Goal: Download file/media

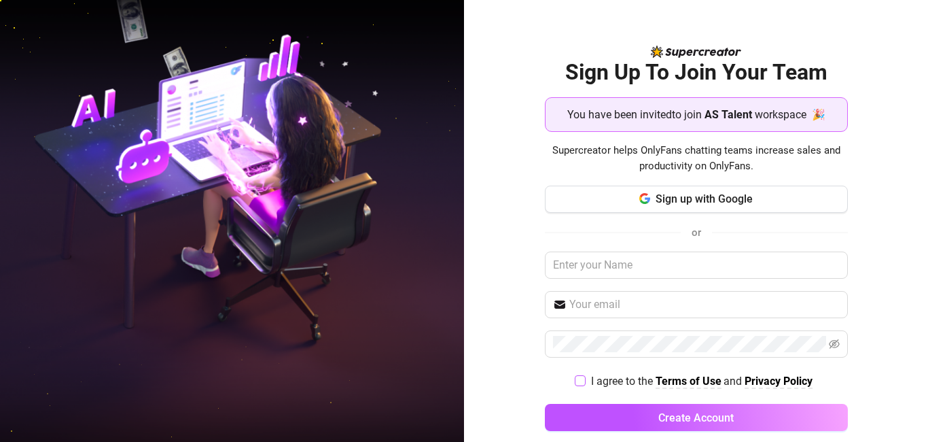
scroll to position [18, 0]
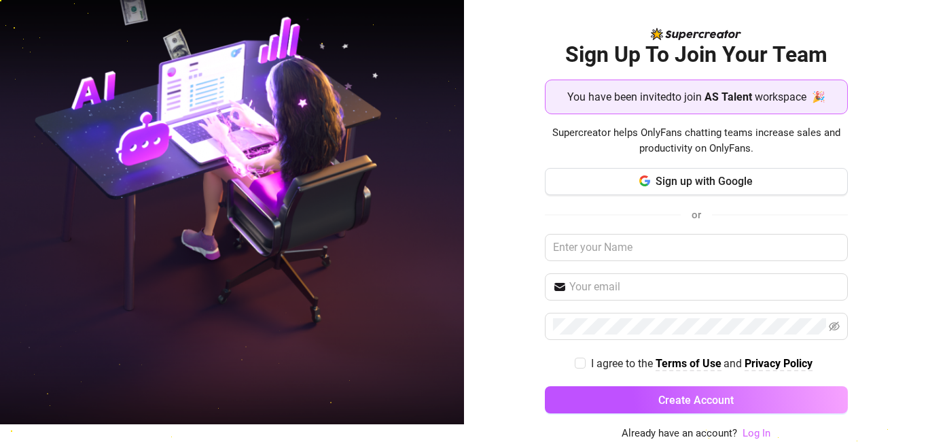
click at [753, 435] on link "Log In" at bounding box center [757, 433] width 28 height 12
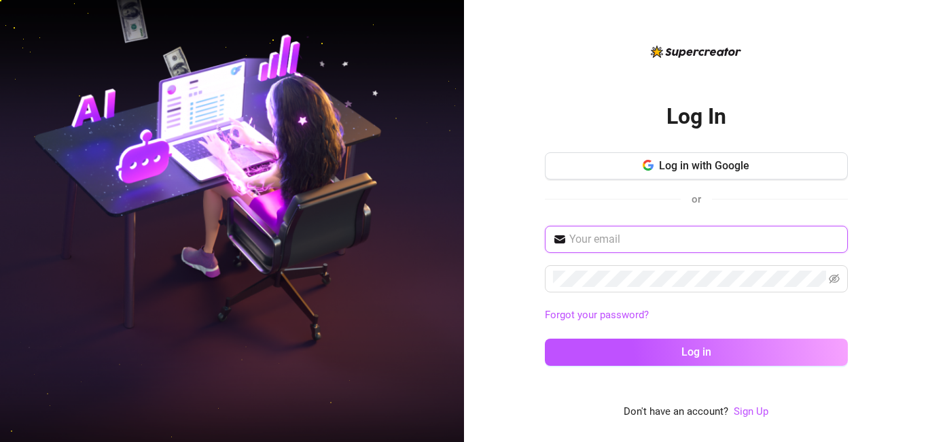
click at [619, 237] on input "text" at bounding box center [704, 239] width 270 height 16
type input "[EMAIL_ADDRESS][DOMAIN_NAME]"
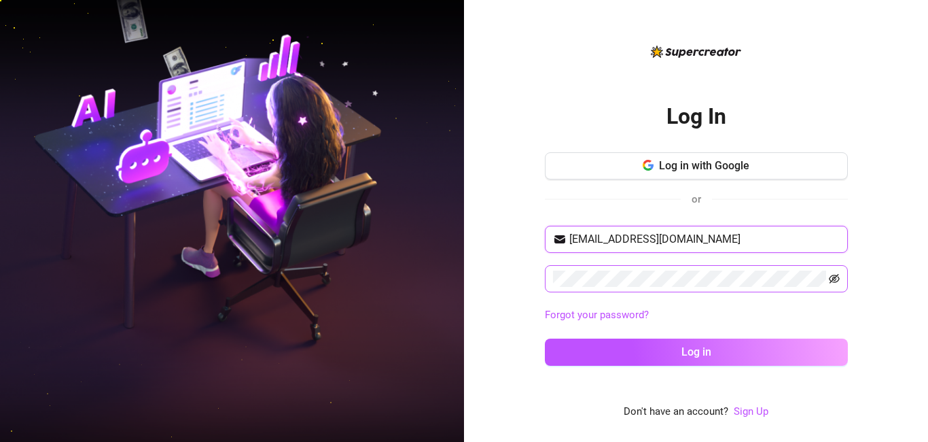
click at [838, 282] on icon "eye-invisible" at bounding box center [834, 278] width 11 height 11
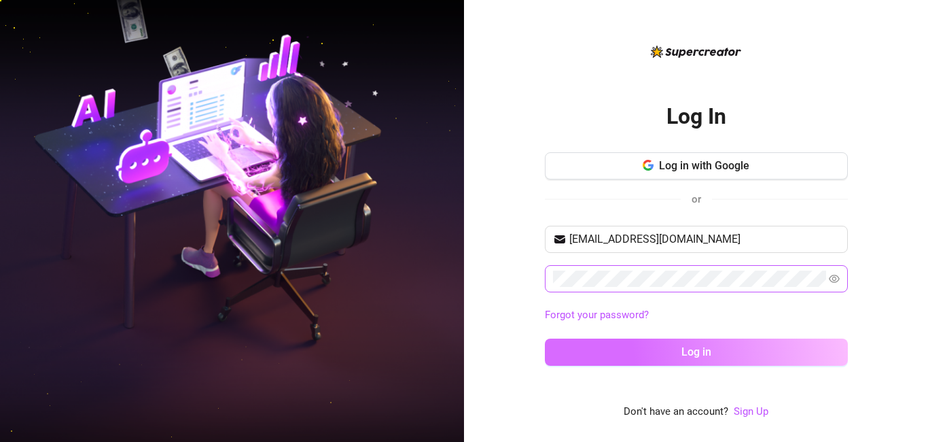
click at [725, 352] on button "Log in" at bounding box center [696, 351] width 303 height 27
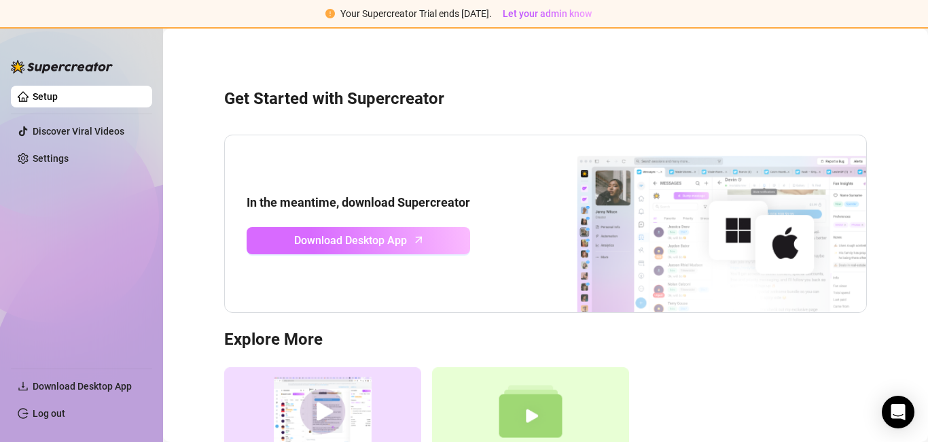
click at [393, 236] on span "Download Desktop App" at bounding box center [350, 240] width 113 height 17
